Goal: Browse casually

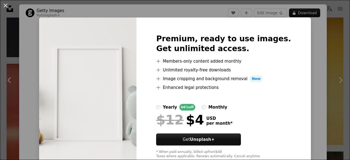
scroll to position [19, 0]
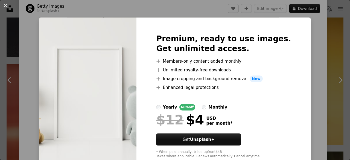
click at [299, 23] on div "An X shape Premium, ready to use images. Get unlimited access. A plus sign Memb…" at bounding box center [175, 80] width 350 height 160
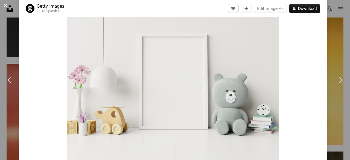
click at [212, 72] on img "Zoom in on this image" at bounding box center [173, 84] width 212 height 159
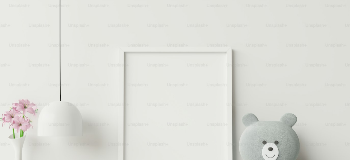
scroll to position [48, 0]
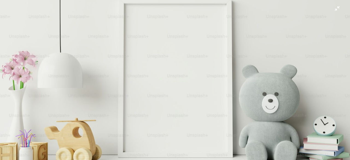
click at [203, 105] on img "Zoom out on this image" at bounding box center [175, 82] width 351 height 263
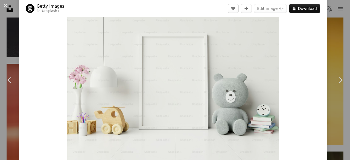
scroll to position [23, 0]
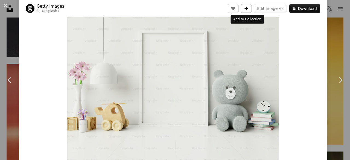
click at [250, 10] on button "A plus sign" at bounding box center [246, 8] width 11 height 9
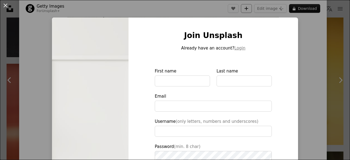
click at [250, 10] on div "An X shape Join Unsplash Already have an account? Login First name Last name Em…" at bounding box center [175, 80] width 350 height 160
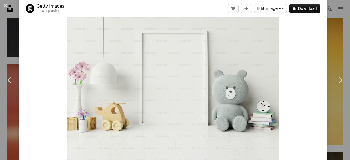
click at [265, 5] on button "Edit image Plus sign for Unsplash+" at bounding box center [270, 8] width 33 height 9
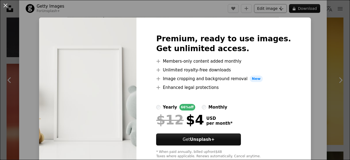
click at [265, 5] on div "An X shape Premium, ready to use images. Get unlimited access. A plus sign Memb…" at bounding box center [175, 80] width 350 height 160
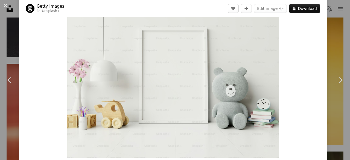
scroll to position [25, 0]
click at [174, 92] on img "Zoom in on this image" at bounding box center [173, 78] width 212 height 159
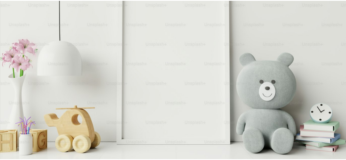
scroll to position [61, 0]
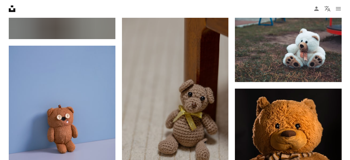
scroll to position [2006, 0]
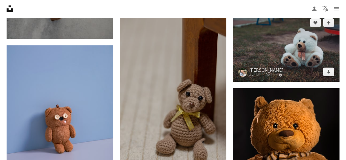
click at [252, 49] on img at bounding box center [286, 47] width 107 height 69
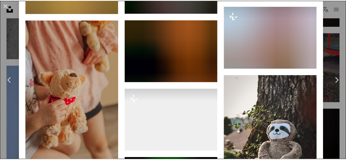
scroll to position [1153, 0]
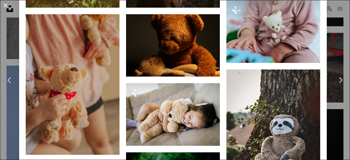
click at [3, 6] on button "An X shape" at bounding box center [5, 5] width 7 height 7
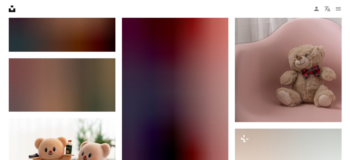
scroll to position [2311, 0]
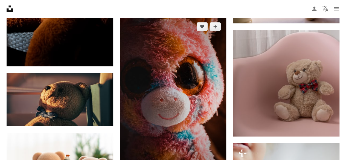
click at [154, 76] on img at bounding box center [173, 97] width 107 height 160
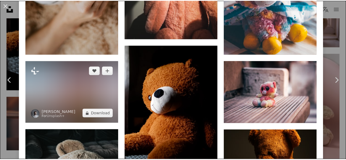
scroll to position [618, 0]
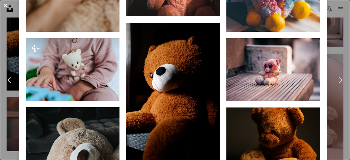
click at [4, 6] on button "An X shape" at bounding box center [5, 5] width 7 height 7
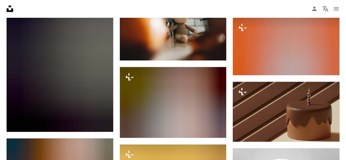
scroll to position [3155, 0]
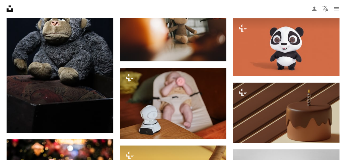
drag, startPoint x: 5, startPoint y: 1, endPoint x: 60, endPoint y: 12, distance: 55.3
click at [60, 12] on nav "Unsplash logo Unsplash Home A photo Pen Tool A compass A stack of folders Downl…" at bounding box center [173, 9] width 346 height 18
